Goal: Task Accomplishment & Management: Complete application form

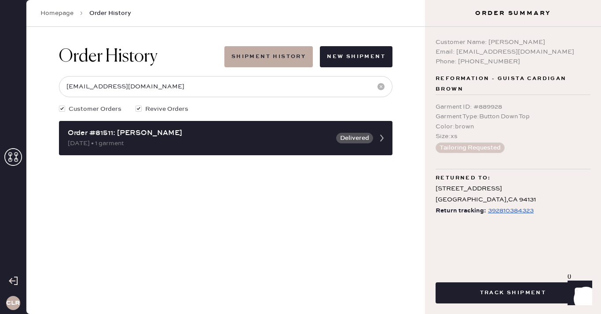
click at [8, 152] on icon at bounding box center [13, 157] width 18 height 18
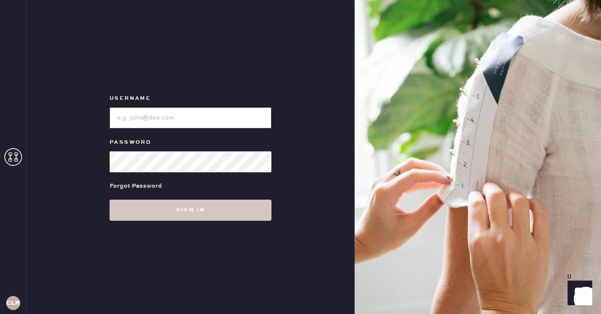
type input "[EMAIL_ADDRESS][DOMAIN_NAME]"
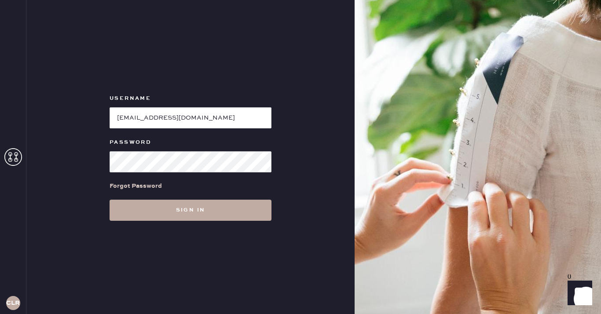
click at [198, 209] on button "Sign in" at bounding box center [190, 210] width 162 height 21
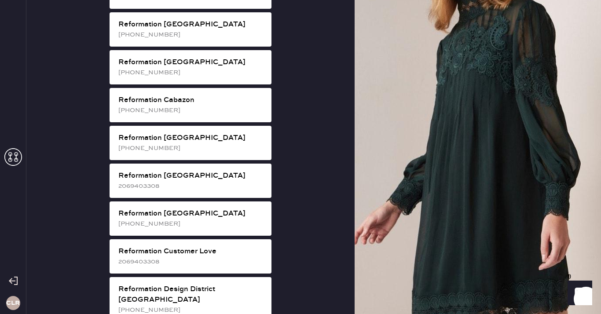
scroll to position [240, 0]
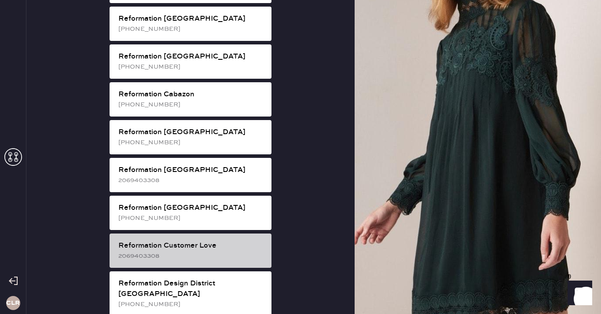
click at [216, 251] on div "2069403308" at bounding box center [191, 256] width 146 height 10
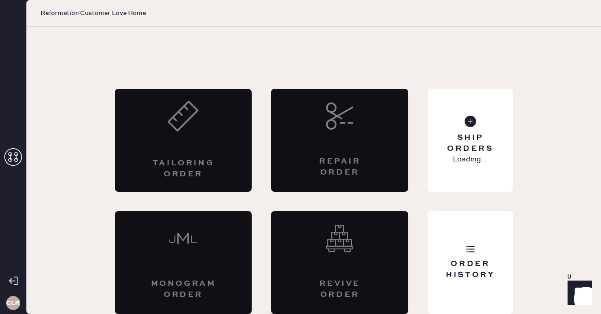
scroll to position [5, 0]
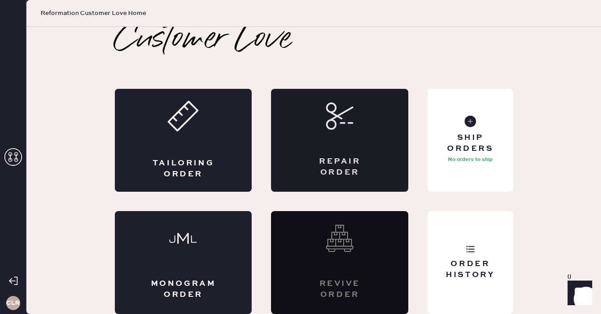
click at [332, 146] on div "Repair Order" at bounding box center [339, 140] width 137 height 103
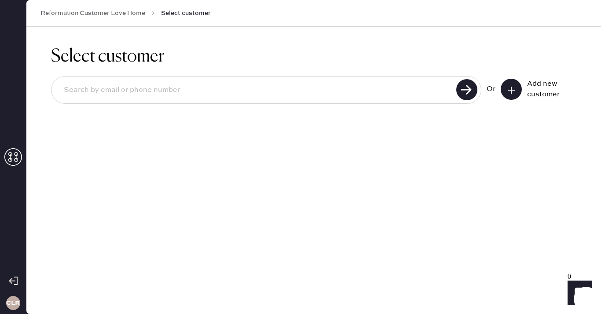
click at [511, 84] on button at bounding box center [510, 89] width 21 height 21
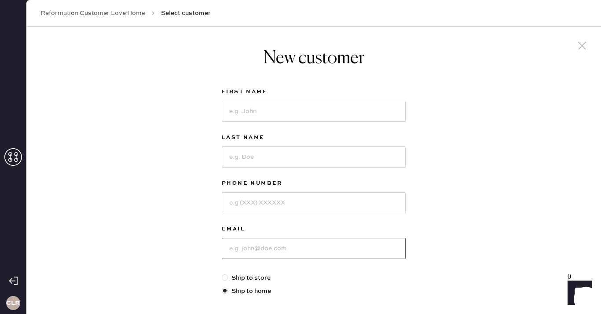
click at [259, 245] on input at bounding box center [314, 248] width 184 height 21
paste input "[EMAIL_ADDRESS][DOMAIN_NAME]"
type input "[EMAIL_ADDRESS][DOMAIN_NAME]"
click at [244, 113] on input at bounding box center [314, 111] width 184 height 21
paste input "[PERSON_NAME]"
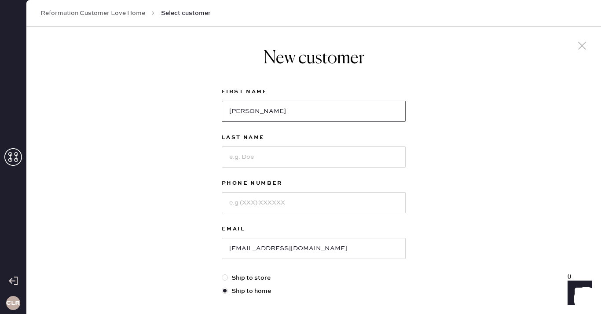
type input "[PERSON_NAME]"
click at [272, 153] on input at bounding box center [314, 156] width 184 height 21
paste input "[PERSON_NAME]"
type input "[PERSON_NAME]"
click at [273, 202] on input at bounding box center [314, 202] width 184 height 21
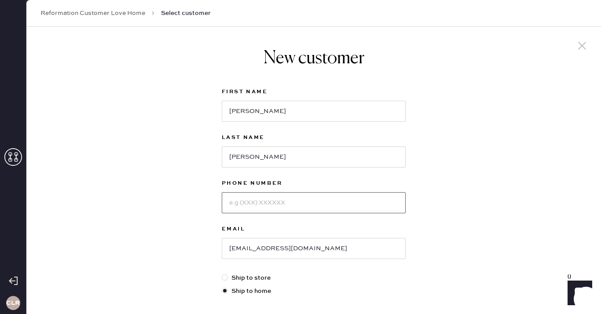
paste input "[PHONE_NUMBER]"
type input "[PHONE_NUMBER]"
click at [189, 198] on div "New customer First Name [PERSON_NAME] Last Name [PERSON_NAME] Phone Number [PHO…" at bounding box center [313, 299] width 574 height 545
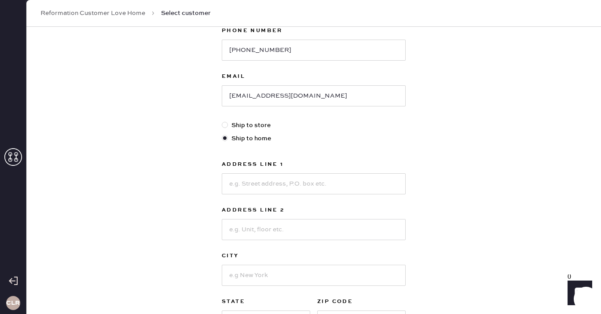
scroll to position [193, 0]
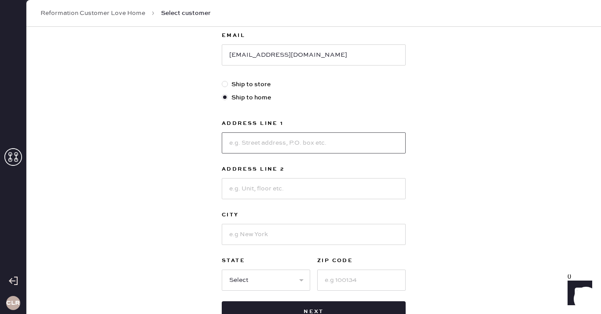
click at [247, 148] on input at bounding box center [314, 142] width 184 height 21
paste input "[STREET_ADDRESS]"
type input "[STREET_ADDRESS]"
click at [256, 233] on input at bounding box center [314, 234] width 184 height 21
paste input "Lorton"
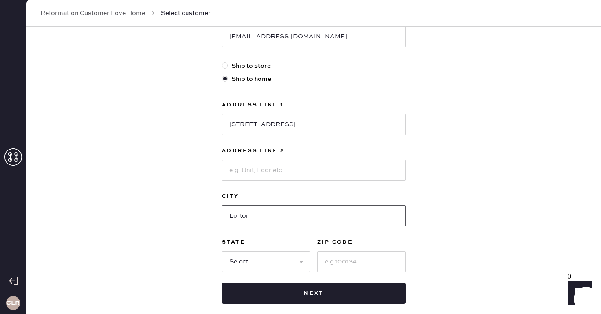
scroll to position [229, 0]
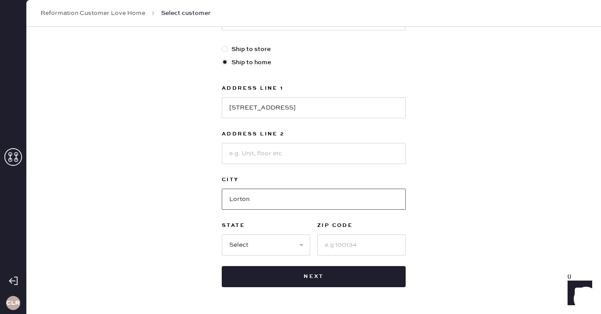
type input "Lorton"
click at [265, 245] on select "Select AK AL AR AZ CA CO CT [GEOGRAPHIC_DATA] DE FL [GEOGRAPHIC_DATA] HI [GEOGR…" at bounding box center [266, 244] width 88 height 21
select select "VA"
click at [222, 234] on select "Select AK AL AR AZ CA CO CT [GEOGRAPHIC_DATA] DE FL [GEOGRAPHIC_DATA] HI [GEOGR…" at bounding box center [266, 244] width 88 height 21
click at [335, 239] on input at bounding box center [361, 244] width 88 height 21
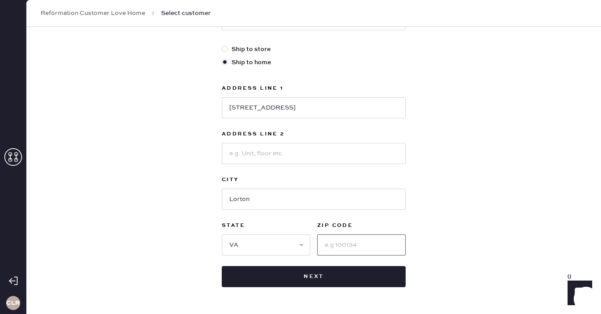
click at [335, 239] on input at bounding box center [361, 244] width 88 height 21
paste input "22079"
type input "22079"
click at [480, 259] on div "New customer First Name [PERSON_NAME] Last Name [PERSON_NAME] Phone Number [PHO…" at bounding box center [313, 70] width 574 height 545
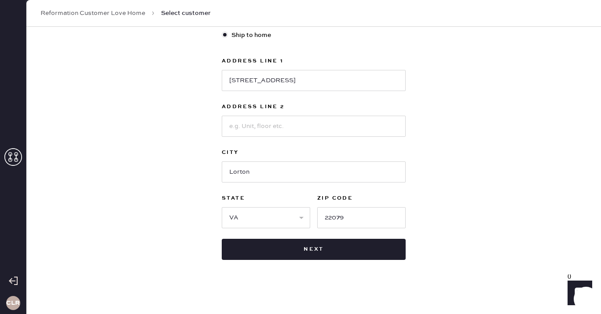
scroll to position [258, 0]
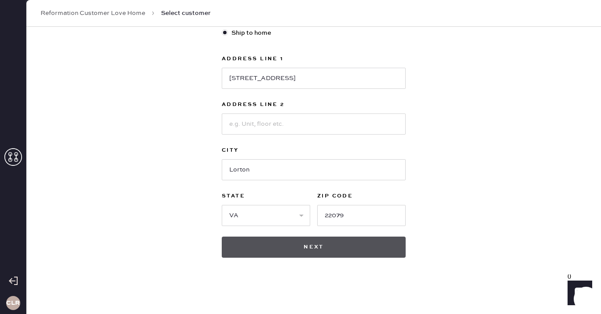
click at [306, 247] on button "Next" at bounding box center [314, 247] width 184 height 21
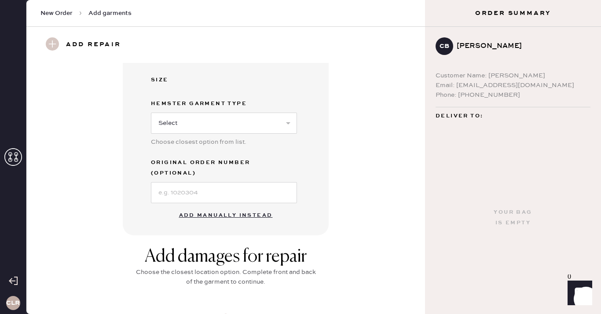
click at [215, 207] on button "Add manually instead" at bounding box center [226, 216] width 104 height 18
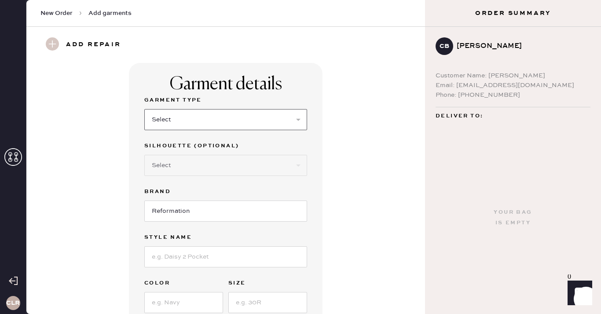
click at [219, 118] on select "Select Basic Skirt Jeans Leggings Pants Shorts Basic Sleeved Dress Basic Sleeve…" at bounding box center [225, 119] width 163 height 21
select select "2"
click at [144, 109] on select "Select Basic Skirt Jeans Leggings Pants Shorts Basic Sleeved Dress Basic Sleeve…" at bounding box center [225, 119] width 163 height 21
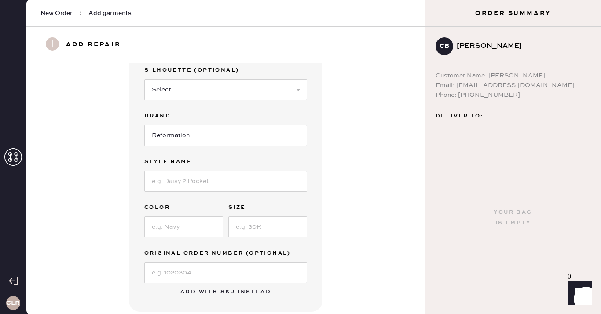
scroll to position [88, 0]
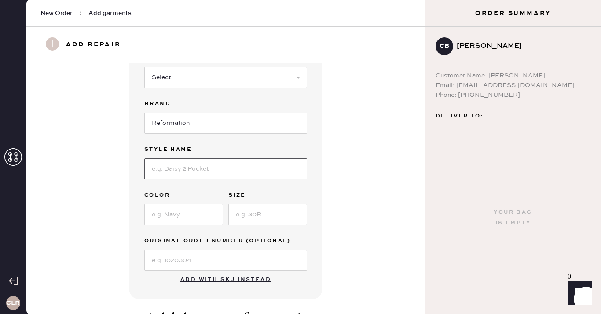
click at [184, 173] on input at bounding box center [225, 168] width 163 height 21
paste input "[PERSON_NAME] High Rise Slouchy Wide Leg Jeans"
type input "[PERSON_NAME] High Rise Slouchy Wide Leg Jeans"
click at [210, 216] on input at bounding box center [183, 214] width 79 height 21
paste input "Vintage Espresso"
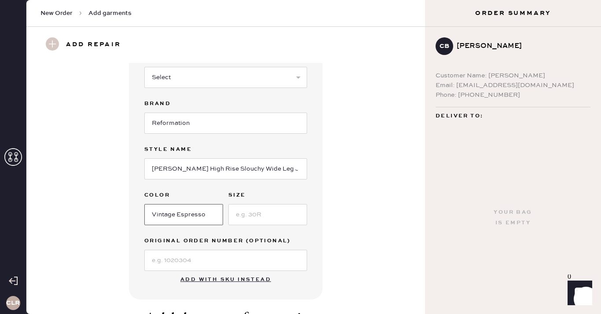
type input "Vintage Espresso"
click at [254, 212] on input at bounding box center [267, 214] width 79 height 21
paste input "25"
type input "25"
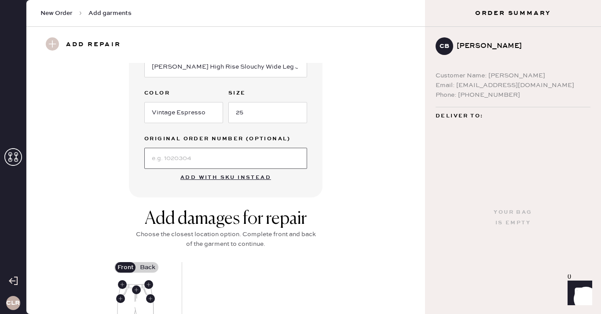
click at [186, 156] on input at bounding box center [225, 158] width 163 height 21
paste input "S10406873"
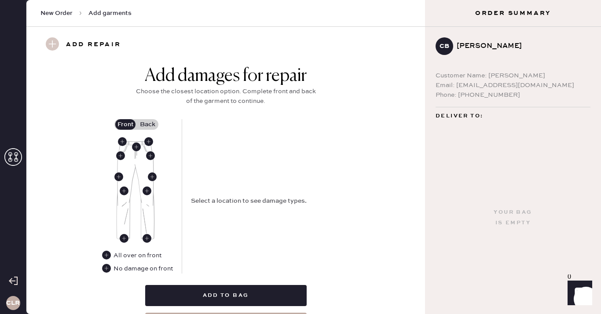
scroll to position [375, 0]
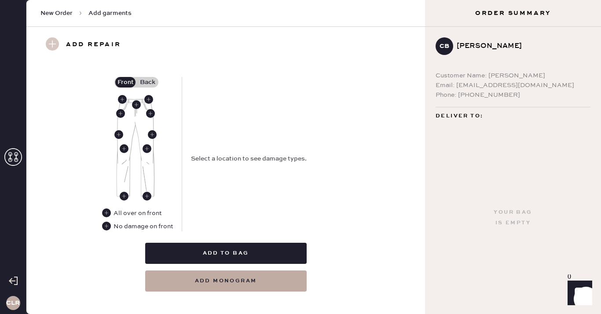
type input "S10406873"
click at [188, 119] on div "Front Back All over on front No damage on front Select a location to see damage…" at bounding box center [225, 154] width 247 height 154
click at [136, 105] on use at bounding box center [136, 104] width 9 height 9
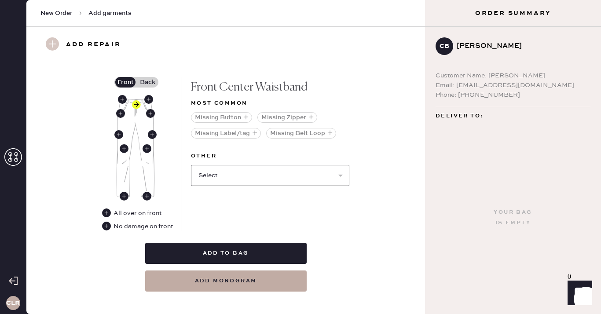
click at [242, 172] on select "Select Broken / Ripped Hem Broken Beads Broken Belt Loop Broken Button Broken E…" at bounding box center [270, 175] width 158 height 21
select select "1740"
click at [191, 165] on select "Select Broken / Ripped Hem Broken Beads Broken Belt Loop Broken Button Broken E…" at bounding box center [270, 175] width 158 height 21
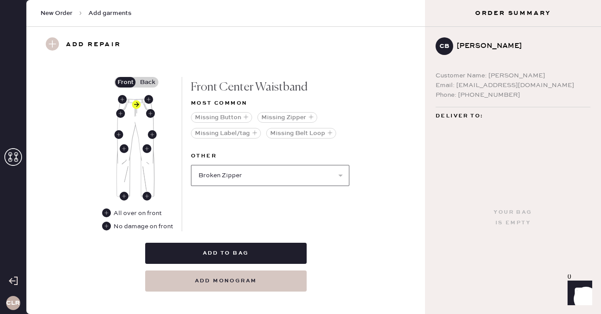
select select
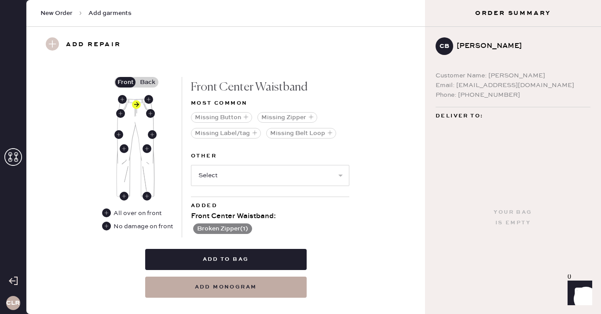
click at [144, 81] on label "Back" at bounding box center [147, 82] width 22 height 11
click at [147, 82] on input "Back" at bounding box center [147, 82] width 0 height 0
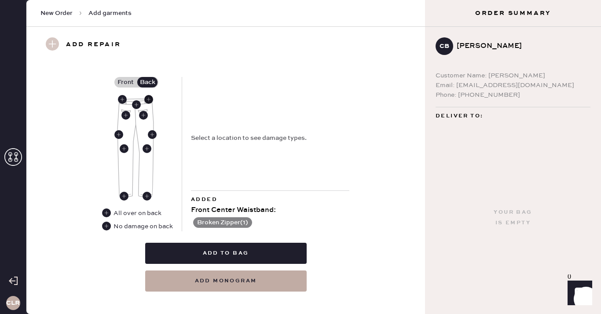
click at [147, 98] on use at bounding box center [148, 99] width 9 height 9
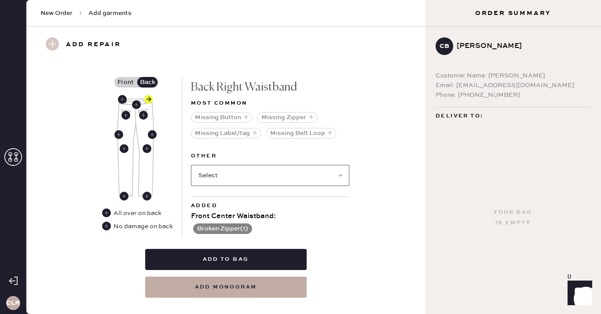
click at [246, 175] on select "Select Broken / Ripped Hem Broken Beads Broken Belt Loop Broken Button Broken E…" at bounding box center [270, 175] width 158 height 21
select select "1752"
click at [191, 165] on select "Select Broken / Ripped Hem Broken Beads Broken Belt Loop Broken Button Broken E…" at bounding box center [270, 175] width 158 height 21
select select
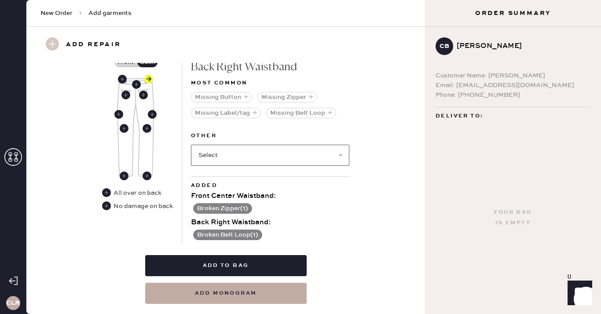
scroll to position [417, 0]
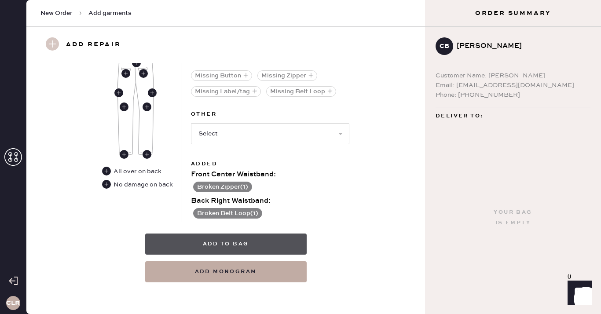
click at [231, 236] on button "Add to bag" at bounding box center [225, 243] width 161 height 21
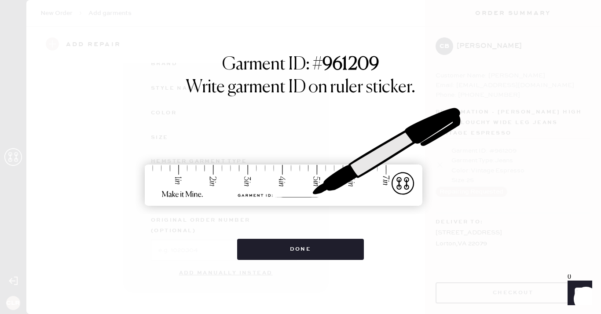
scroll to position [119, 0]
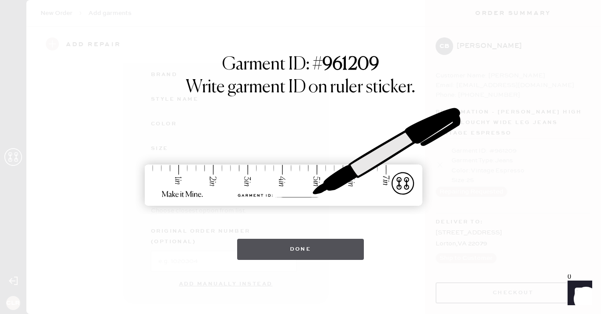
click at [296, 246] on button "Done" at bounding box center [300, 249] width 127 height 21
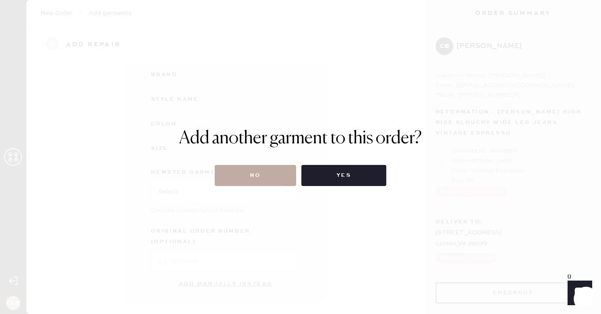
click at [253, 175] on button "No" at bounding box center [255, 175] width 81 height 21
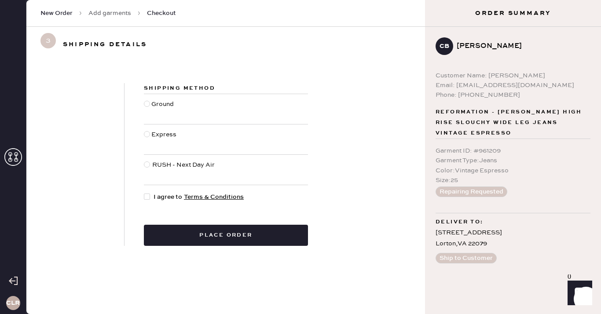
click at [147, 197] on div at bounding box center [147, 196] width 6 height 6
click at [144, 193] on input "I agree to Terms & Conditions" at bounding box center [144, 192] width 0 height 0
checkbox input "true"
click at [146, 103] on div at bounding box center [147, 104] width 6 height 6
click at [144, 100] on input "Ground" at bounding box center [144, 99] width 0 height 0
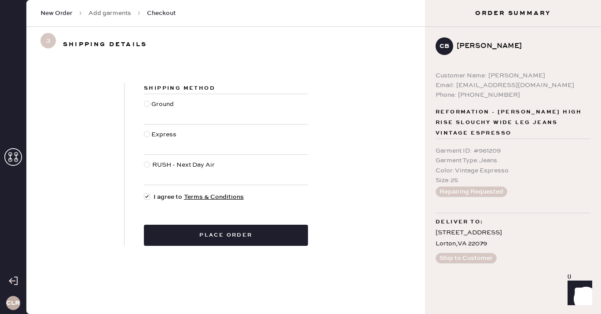
radio input "true"
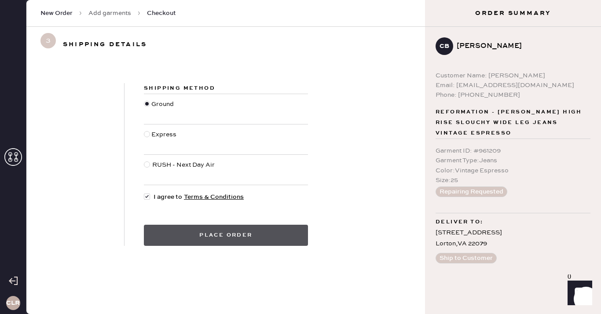
click at [240, 235] on button "Place order" at bounding box center [226, 235] width 164 height 21
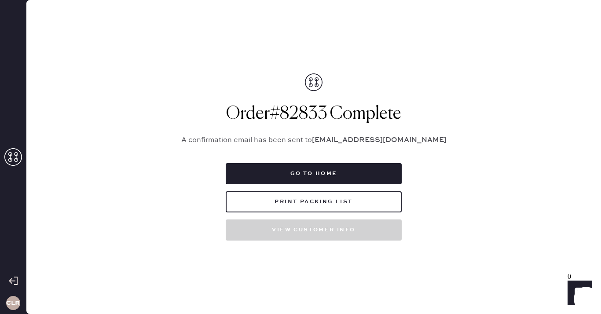
click at [305, 114] on h1 "Order # 82833 Complete" at bounding box center [314, 113] width 286 height 21
copy h1 "82833"
click at [309, 109] on h1 "Order # 82833 Complete" at bounding box center [314, 113] width 286 height 21
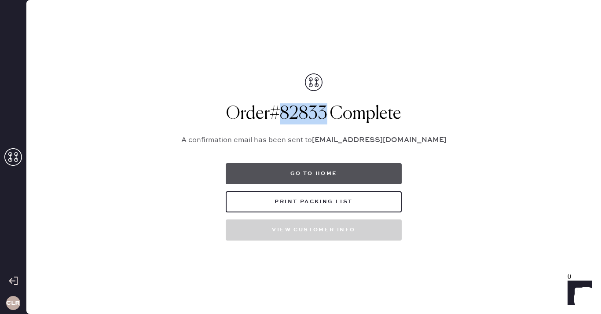
click at [320, 178] on button "Go to home" at bounding box center [314, 173] width 176 height 21
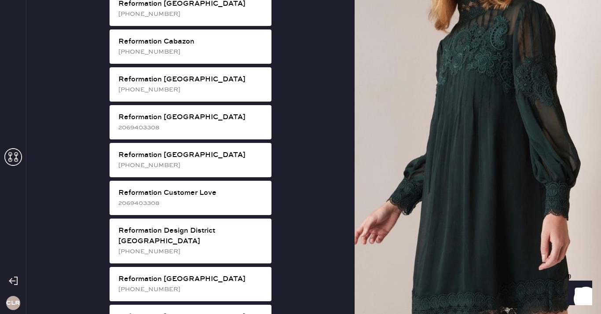
scroll to position [310, 0]
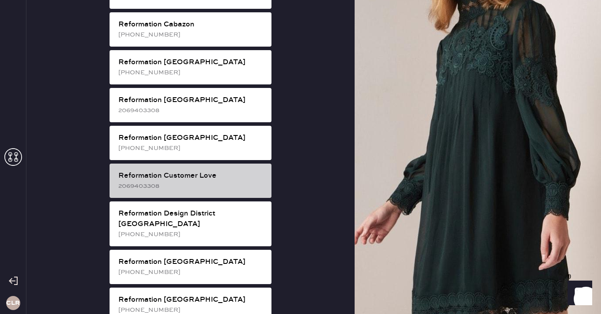
click at [213, 181] on div "2069403308" at bounding box center [191, 186] width 146 height 10
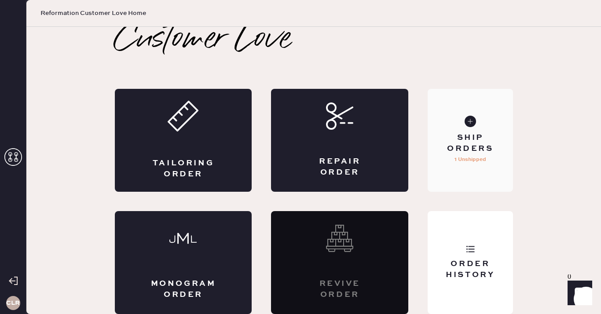
click at [459, 152] on div "Ship Orders" at bounding box center [469, 143] width 71 height 22
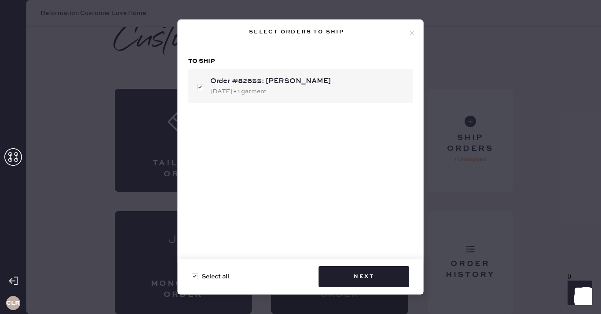
click at [409, 28] on div "Select orders to ship" at bounding box center [300, 33] width 245 height 26
click at [412, 33] on use at bounding box center [412, 32] width 5 height 5
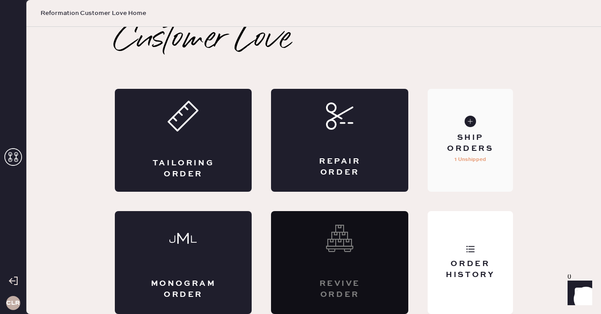
click at [473, 118] on use at bounding box center [469, 121] width 11 height 11
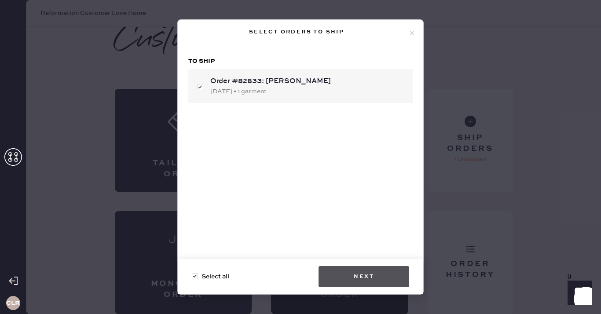
click at [378, 281] on button "Next" at bounding box center [363, 276] width 91 height 21
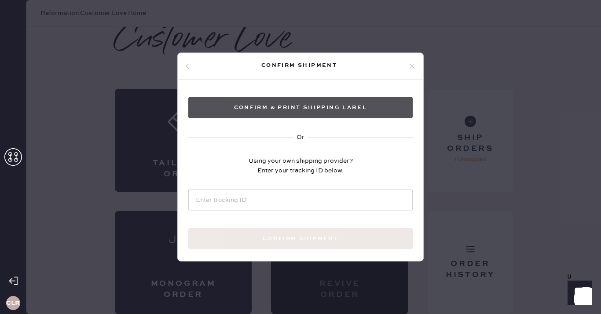
click at [303, 106] on button "Confirm & Print shipping label" at bounding box center [300, 107] width 224 height 21
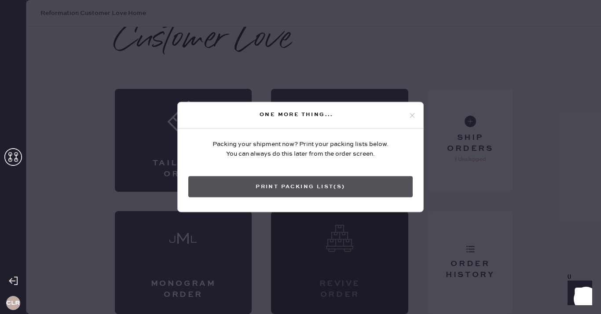
click at [318, 186] on button "Print Packing List(s)" at bounding box center [300, 186] width 224 height 21
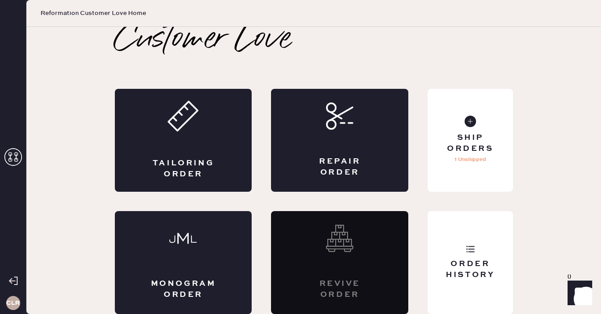
scroll to position [0, 0]
